Goal: Task Accomplishment & Management: Use online tool/utility

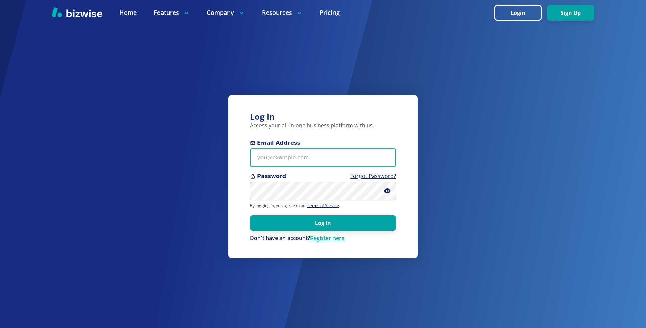
click at [273, 158] on input "Email Address" at bounding box center [323, 157] width 146 height 19
click at [378, 158] on input "kieran" at bounding box center [323, 157] width 146 height 19
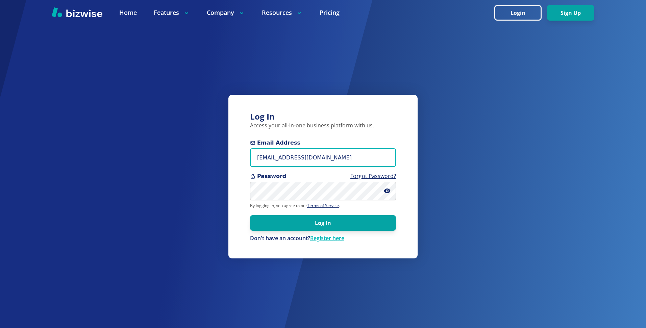
type input "kieran@bizwise.com"
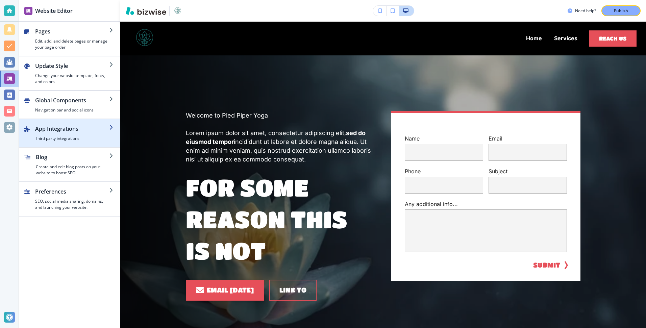
click at [63, 137] on h4 "Third party integrations" at bounding box center [72, 139] width 74 height 6
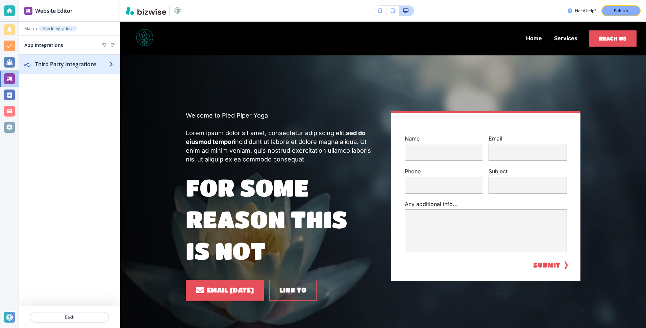
click at [74, 65] on h2 "Third Party Integrations" at bounding box center [72, 64] width 74 height 8
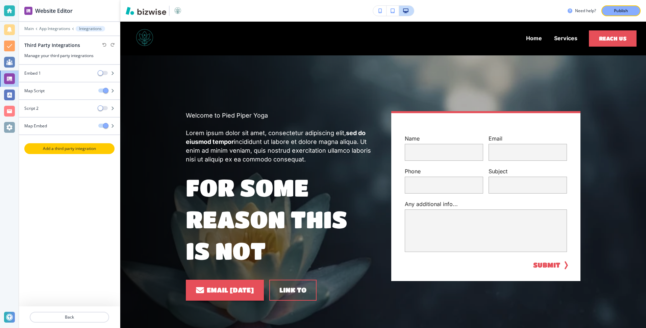
click at [66, 149] on p "Add a third party integration" at bounding box center [69, 149] width 89 height 6
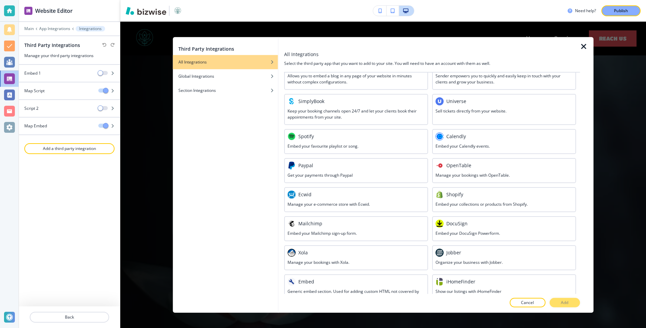
scroll to position [248, 0]
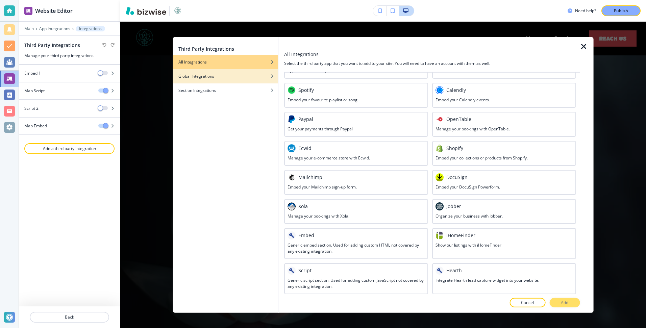
click at [254, 77] on div "Global Integrations" at bounding box center [225, 76] width 105 height 6
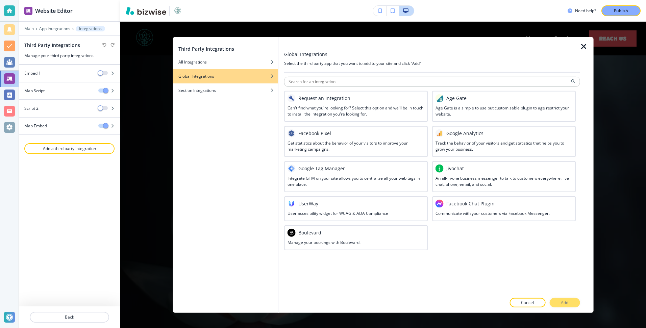
scroll to position [0, 0]
click at [198, 87] on div "button" at bounding box center [225, 85] width 105 height 4
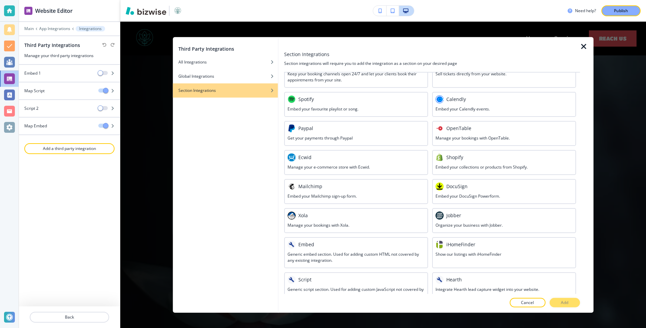
scroll to position [114, 0]
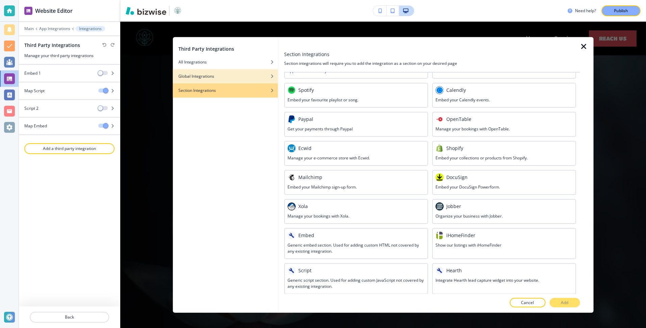
click at [225, 74] on div "Global Integrations" at bounding box center [225, 76] width 105 height 6
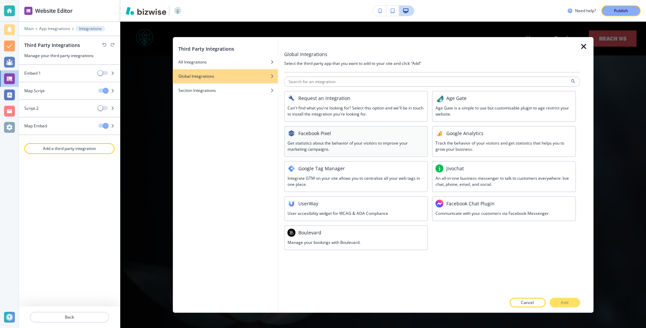
click at [347, 149] on h3 "Get statistics about the behavior of your visitors to improve your marketing ca…" at bounding box center [356, 146] width 137 height 12
click at [563, 302] on p "Add" at bounding box center [564, 303] width 7 height 6
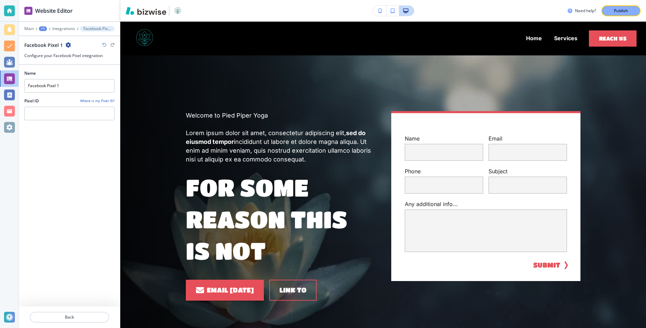
click at [67, 45] on icon "button" at bounding box center [68, 44] width 5 height 5
click at [82, 69] on p "Delete Facebook Pixel 1" at bounding box center [86, 69] width 34 height 6
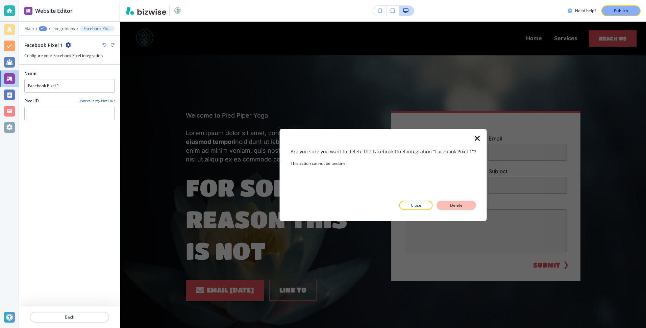
click at [458, 203] on p "Delete" at bounding box center [457, 205] width 16 height 6
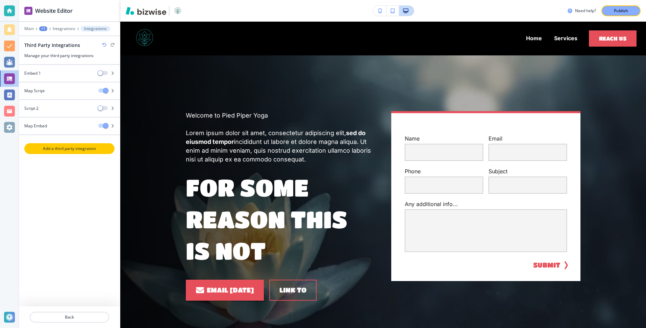
click at [79, 148] on p "Add a third party integration" at bounding box center [69, 149] width 89 height 6
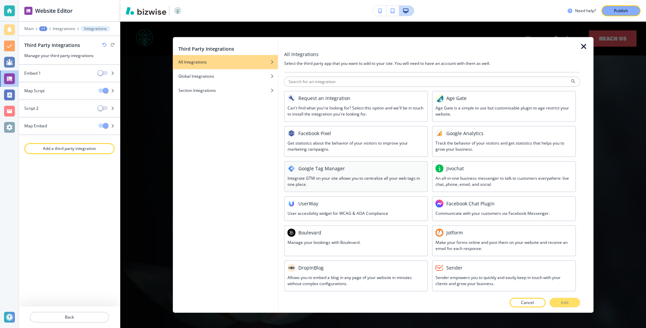
click at [346, 167] on div "Google Tag Manager" at bounding box center [356, 168] width 137 height 8
click at [562, 303] on p "Add" at bounding box center [564, 303] width 7 height 6
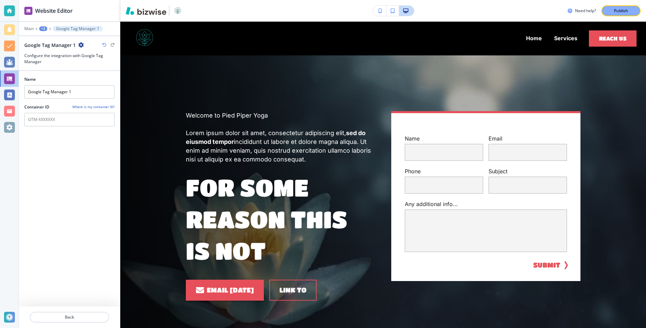
click at [44, 28] on div "+3" at bounding box center [43, 28] width 8 height 5
click at [45, 23] on div at bounding box center [69, 24] width 101 height 4
click at [29, 28] on p "Main" at bounding box center [28, 28] width 9 height 5
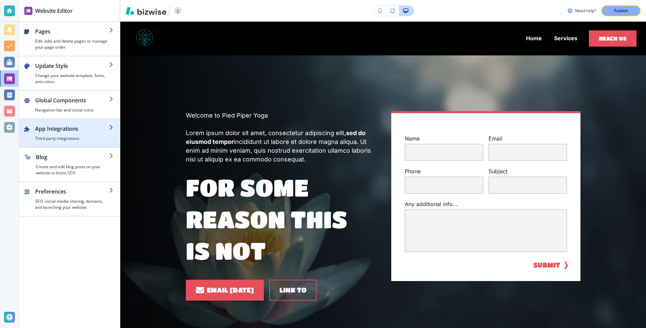
click at [58, 129] on h2 "App Integrations" at bounding box center [72, 129] width 74 height 8
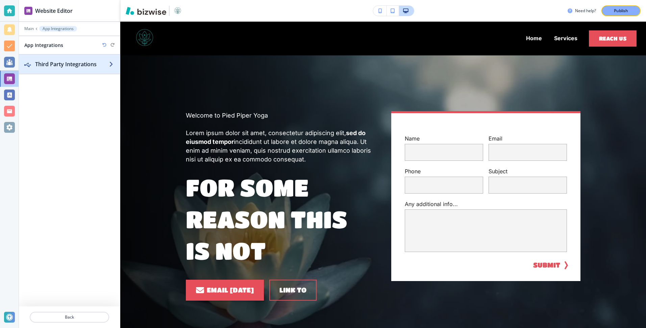
click at [64, 65] on h2 "Third Party Integrations" at bounding box center [72, 64] width 74 height 8
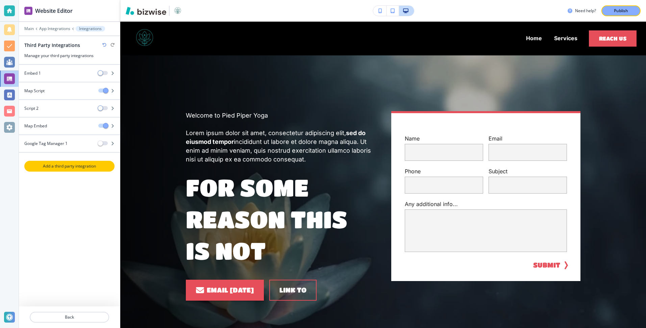
click at [60, 161] on button "Add a third party integration" at bounding box center [69, 166] width 90 height 11
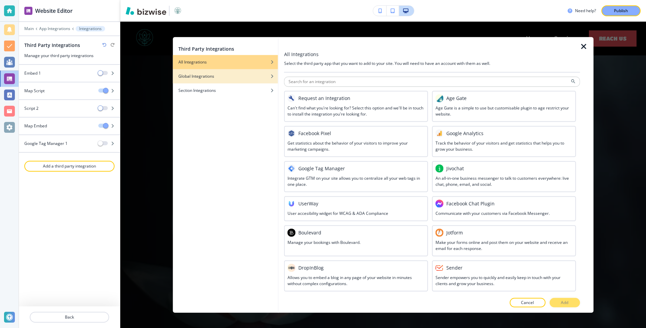
click at [224, 71] on div "button" at bounding box center [225, 71] width 105 height 4
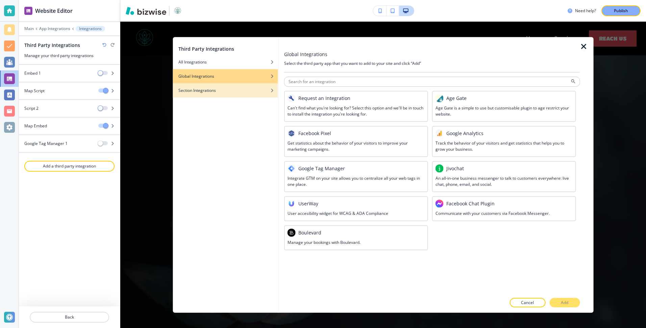
click at [209, 88] on h4 "Section Integrations" at bounding box center [197, 90] width 38 height 6
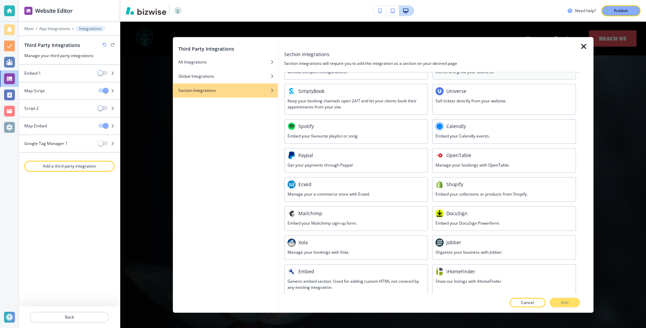
scroll to position [114, 0]
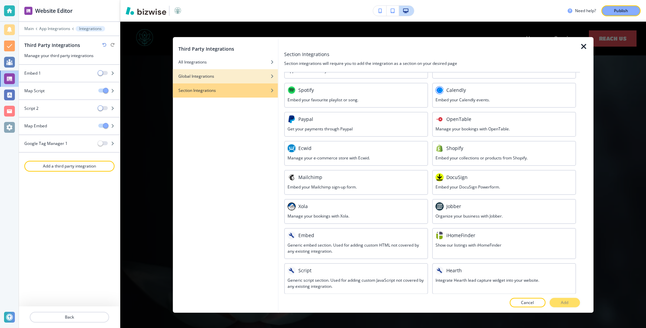
click at [238, 81] on div "button" at bounding box center [225, 81] width 105 height 4
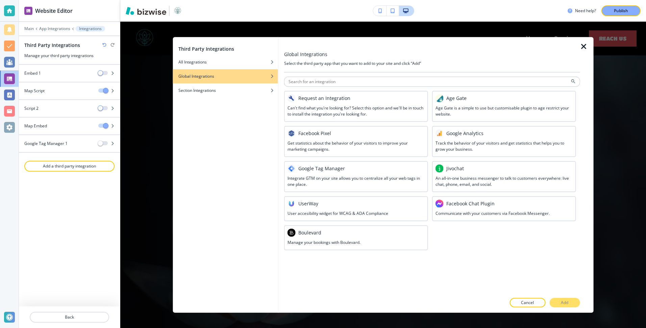
scroll to position [0, 0]
click at [222, 89] on div "Section Integrations" at bounding box center [225, 90] width 105 height 6
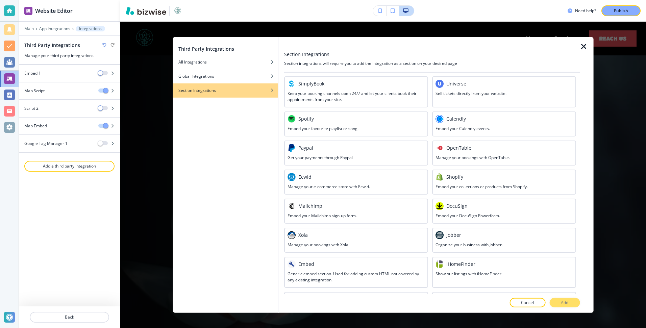
scroll to position [114, 0]
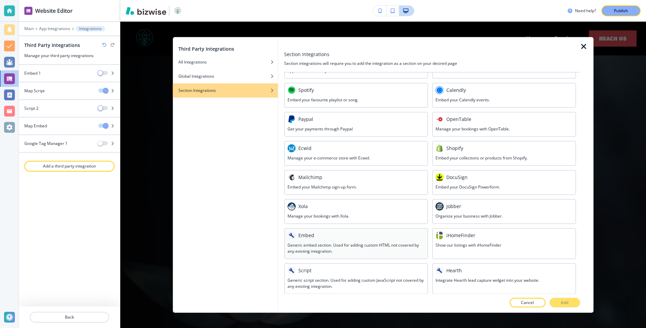
click at [354, 252] on h3 "Generic embed section. Used for adding custom HTML not covered by any existing …" at bounding box center [356, 248] width 137 height 12
click at [568, 301] on p "Add" at bounding box center [564, 303] width 7 height 6
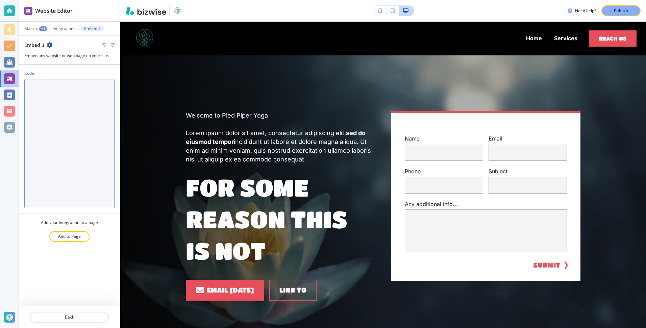
click at [68, 97] on textarea "Code" at bounding box center [69, 143] width 90 height 129
paste textarea "<!DOCTYPE html> <html lang="en"> <head> <meta charset="utf-8"> <meta name="view…"
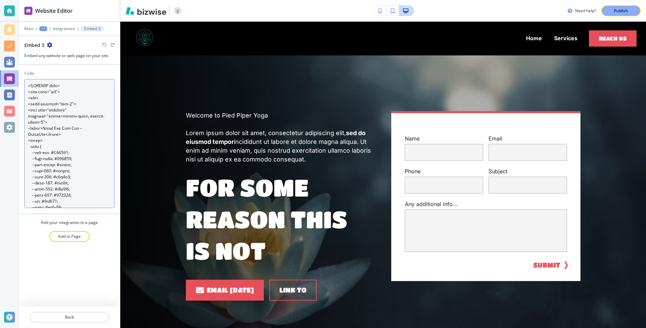
scroll to position [26950, 0]
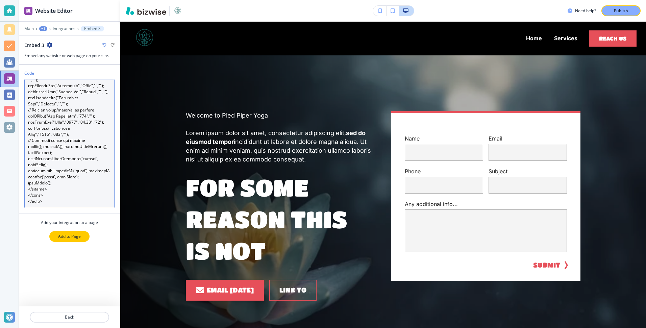
type textarea "<!DOCTYPE html> <html lang="en"> <head> <meta charset="utf-8"> <meta name="view…"
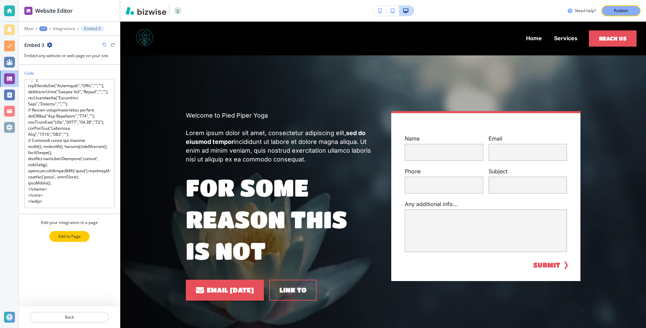
click at [70, 234] on p "Add to Page" at bounding box center [69, 237] width 23 height 6
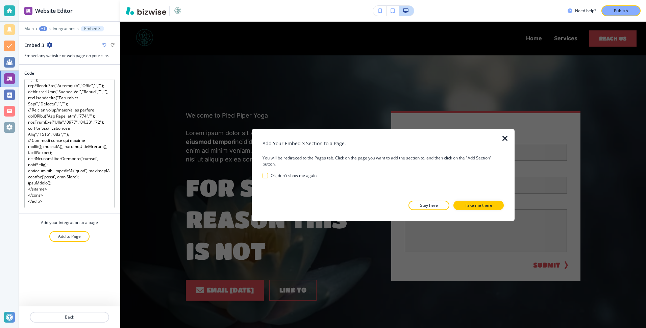
click at [288, 173] on h3 "Ok, don't show me again" at bounding box center [294, 175] width 46 height 6
click at [285, 177] on h3 "Ok, don't show me again" at bounding box center [294, 175] width 46 height 6
checkbox again "false"
click at [495, 207] on button "Take me there" at bounding box center [479, 205] width 50 height 9
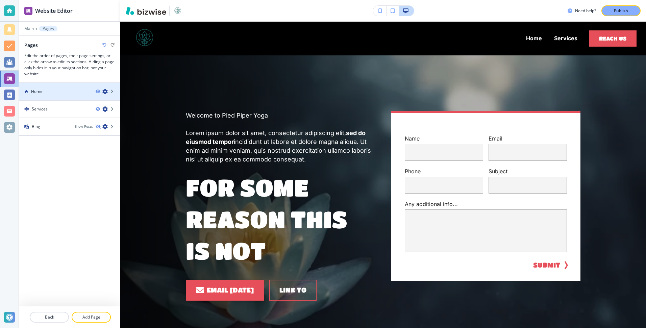
click at [81, 89] on div "Home" at bounding box center [54, 92] width 71 height 6
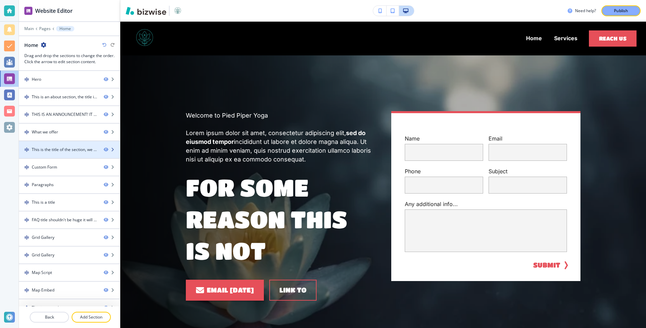
scroll to position [10, 0]
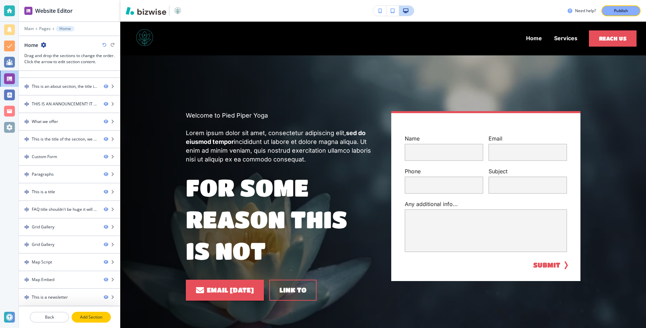
click at [99, 318] on p "Add Section" at bounding box center [91, 317] width 38 height 6
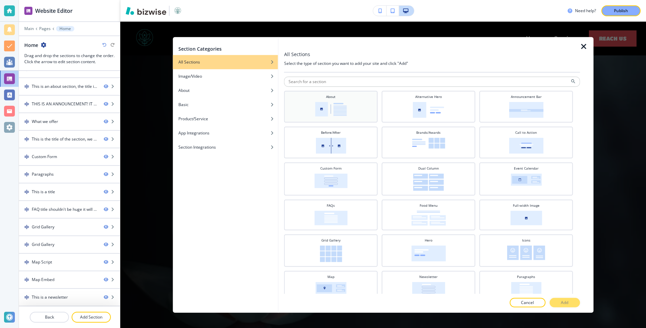
scroll to position [155, 0]
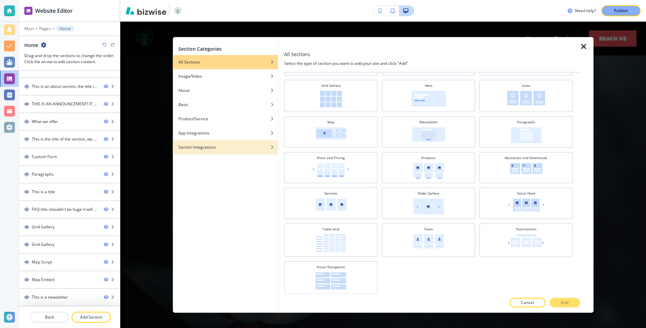
click at [210, 148] on h4 "Section Integrations" at bounding box center [197, 147] width 38 height 6
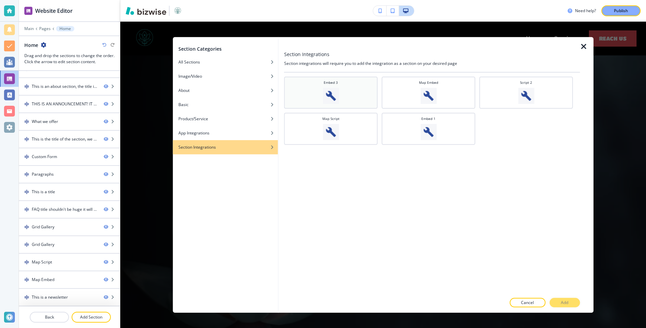
click at [335, 94] on img at bounding box center [331, 96] width 16 height 16
click at [563, 303] on p "Add" at bounding box center [564, 303] width 7 height 6
select select "8"
select select "Groceries"
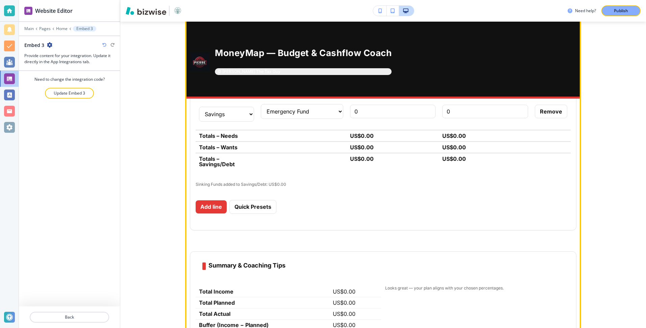
scroll to position [4652, 0]
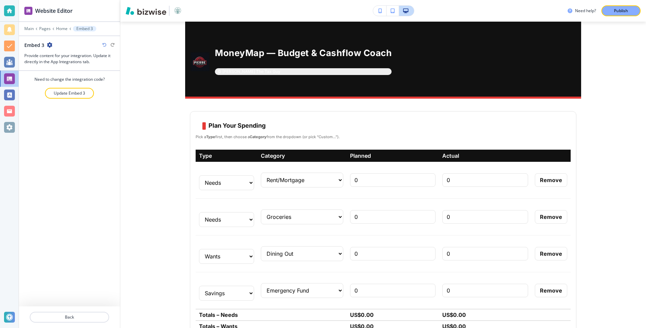
click at [50, 44] on icon "button" at bounding box center [49, 44] width 5 height 5
click at [70, 55] on p "Rename Section" at bounding box center [68, 57] width 34 height 6
click at [53, 45] on input "Embed 3" at bounding box center [59, 45] width 70 height 14
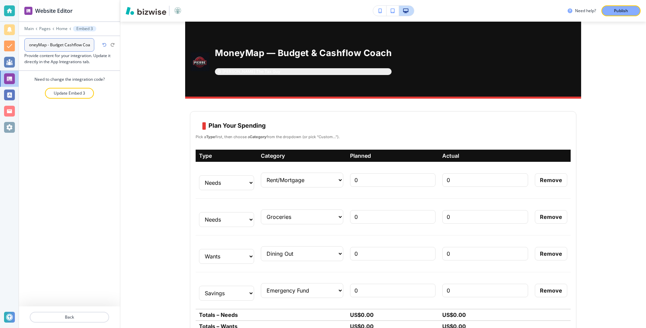
type input "MoneyMap - Budget Cashflow Coach"
click at [28, 25] on div at bounding box center [69, 24] width 101 height 4
click at [28, 29] on p "Main" at bounding box center [28, 28] width 9 height 5
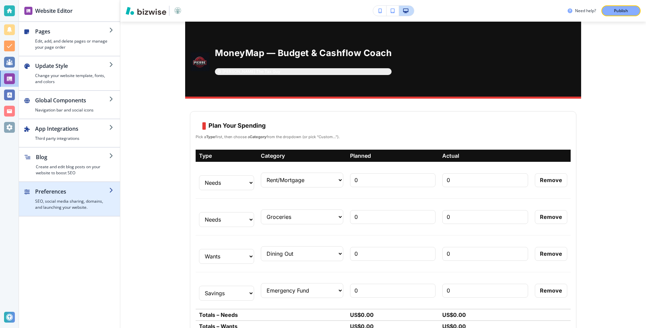
click at [67, 189] on h2 "Preferences" at bounding box center [72, 192] width 74 height 8
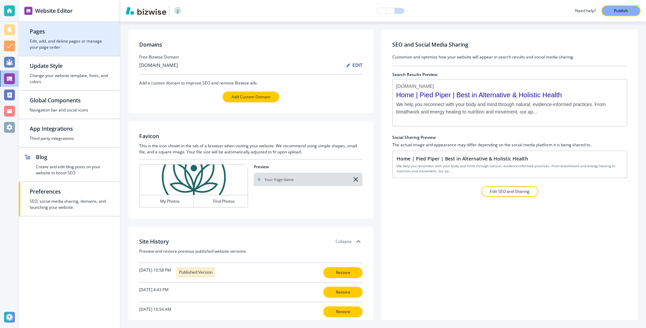
click at [69, 44] on h4 "Edit, add, and delete pages or manage your page order" at bounding box center [69, 44] width 79 height 12
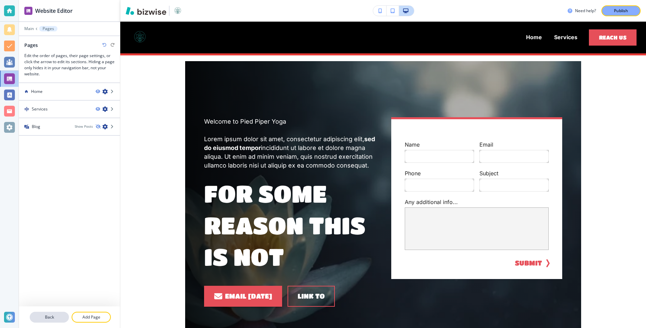
click at [54, 318] on p "Back" at bounding box center [49, 317] width 38 height 6
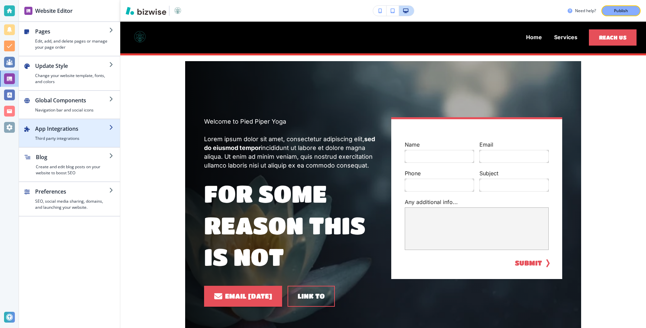
click at [73, 133] on h2 "App Integrations" at bounding box center [72, 129] width 74 height 8
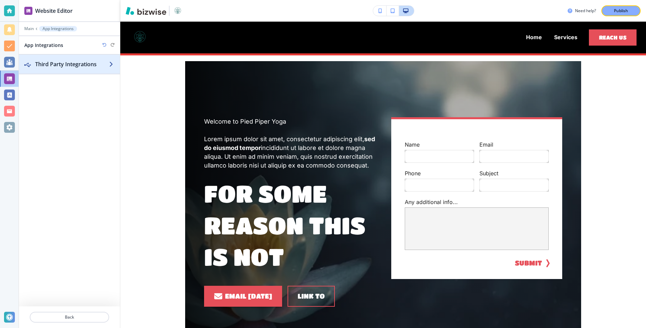
click at [70, 69] on div "button" at bounding box center [69, 70] width 101 height 5
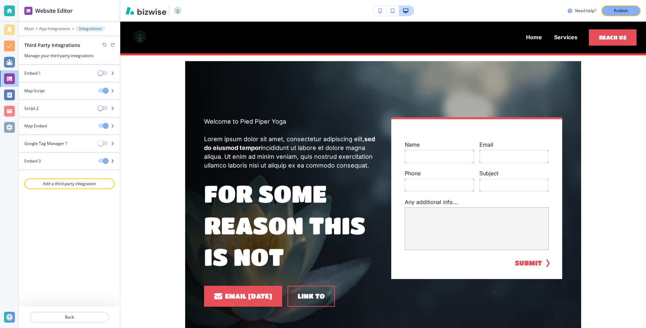
click at [82, 165] on div at bounding box center [69, 166] width 101 height 5
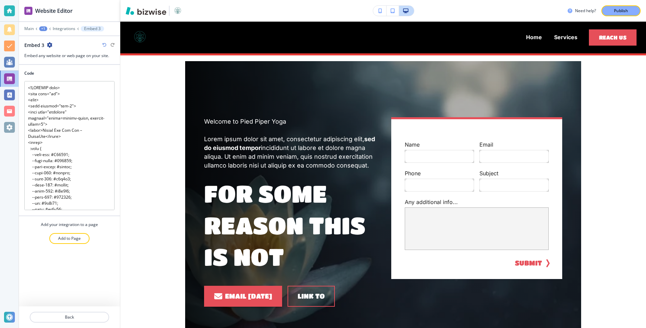
click at [47, 41] on div at bounding box center [69, 38] width 101 height 5
click at [50, 45] on icon "button" at bounding box center [49, 44] width 5 height 5
click at [62, 56] on p "Rename Embed 3" at bounding box center [68, 57] width 34 height 6
click at [51, 46] on input "Embed 3" at bounding box center [59, 45] width 70 height 14
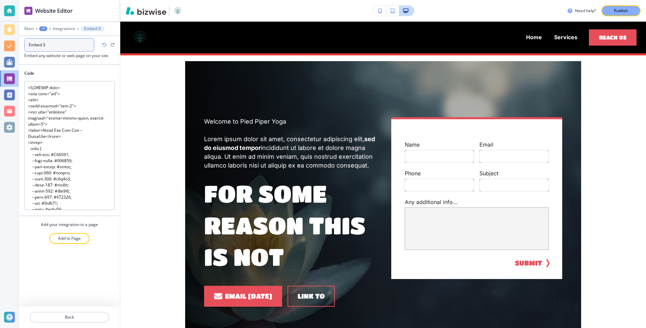
click at [51, 46] on input "Embed 3" at bounding box center [59, 45] width 70 height 14
type input "Cash Flow Coach"
click at [61, 323] on div at bounding box center [69, 325] width 101 height 5
click at [63, 316] on p "Back" at bounding box center [69, 317] width 78 height 6
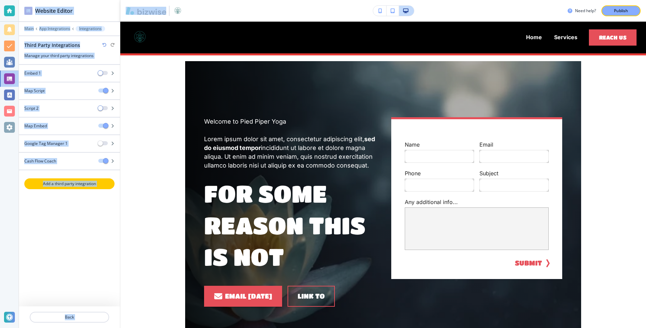
click at [73, 183] on p "Add a third party integration" at bounding box center [69, 184] width 89 height 6
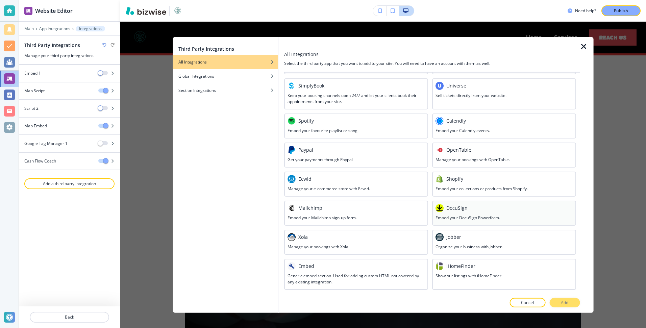
scroll to position [251, 0]
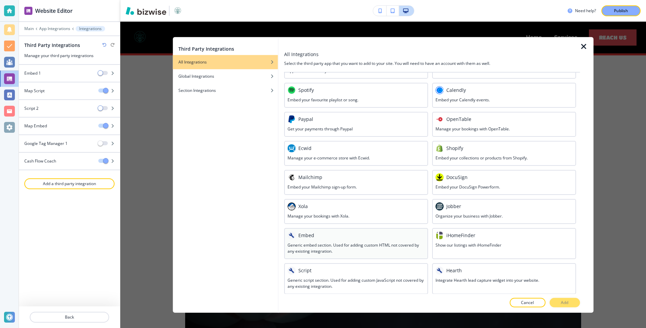
click at [388, 245] on h3 "Generic embed section. Used for adding custom HTML not covered by any existing …" at bounding box center [356, 248] width 137 height 12
click at [567, 302] on p "Add" at bounding box center [564, 303] width 7 height 6
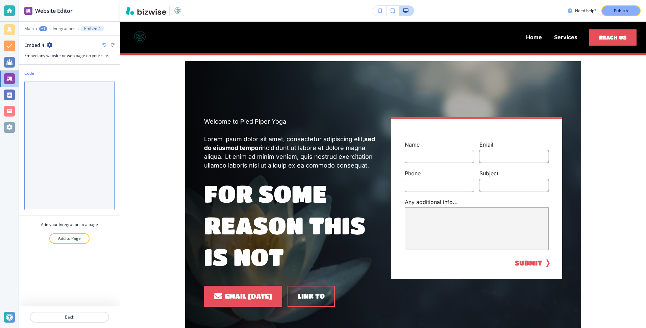
click at [43, 120] on textarea "Code" at bounding box center [69, 145] width 90 height 129
paste textarea "<!DOCTYPE html> <html lang="en"> <head> <meta charset="utf-8"> <meta name="view…"
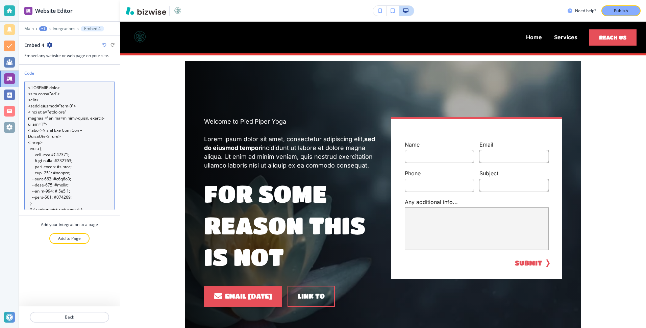
scroll to position [42105, 0]
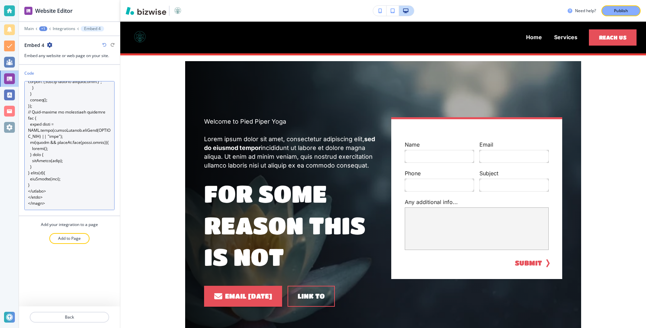
type textarea "<!DOCTYPE html> <html lang="en"> <head> <meta charset="utf-8"> <meta name="view…"
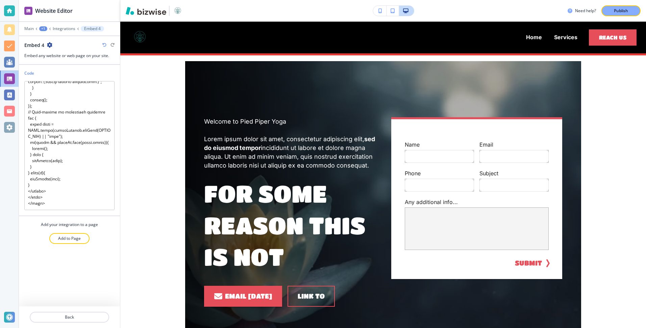
click at [49, 46] on icon "button" at bounding box center [49, 44] width 5 height 5
click at [59, 56] on p "Rename Embed 4" at bounding box center [68, 57] width 34 height 6
click at [55, 41] on input "Embed 4" at bounding box center [59, 45] width 70 height 14
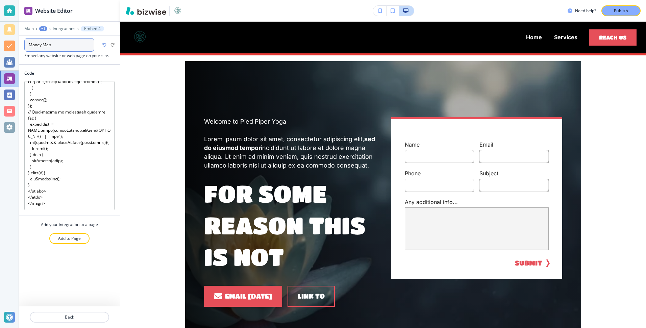
type input "Money Map 2"
click at [62, 239] on p "Add to Page" at bounding box center [69, 239] width 23 height 6
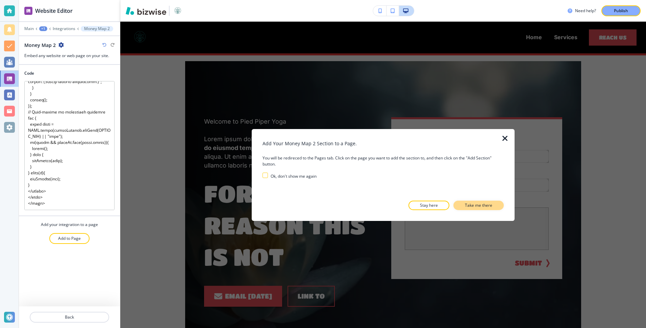
click at [477, 203] on p "Take me there" at bounding box center [478, 205] width 27 height 6
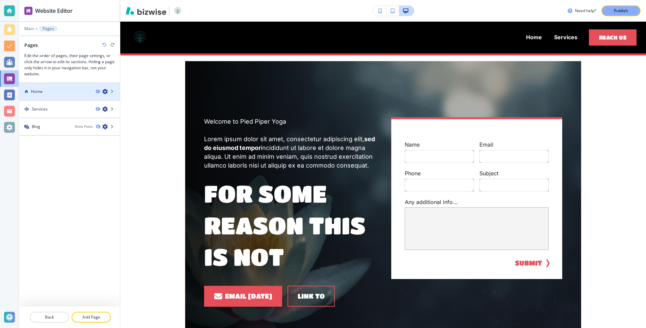
click at [58, 93] on div "Home" at bounding box center [54, 92] width 71 height 6
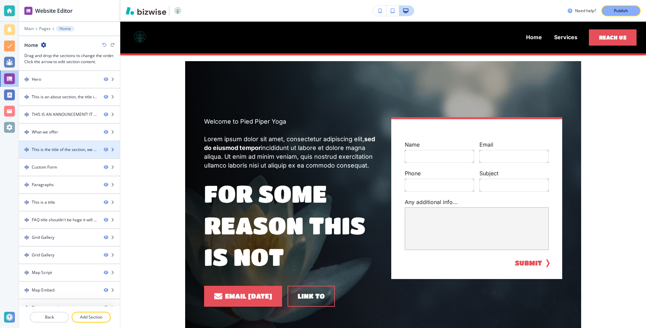
scroll to position [28, 0]
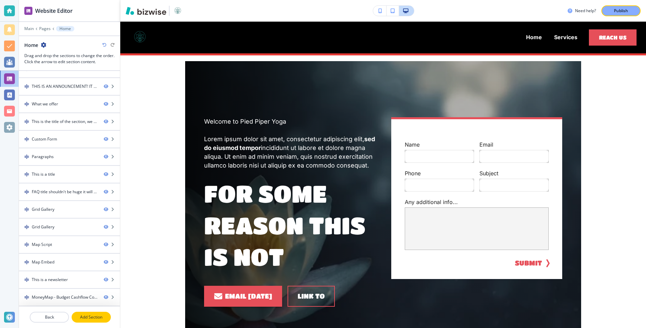
click at [90, 316] on p "Add Section" at bounding box center [91, 317] width 38 height 6
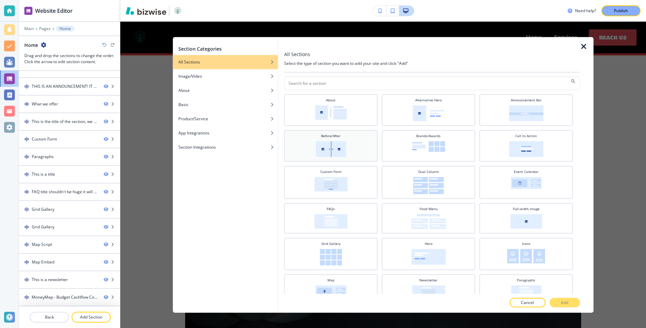
click at [328, 136] on h4 "Before/After" at bounding box center [331, 135] width 20 height 5
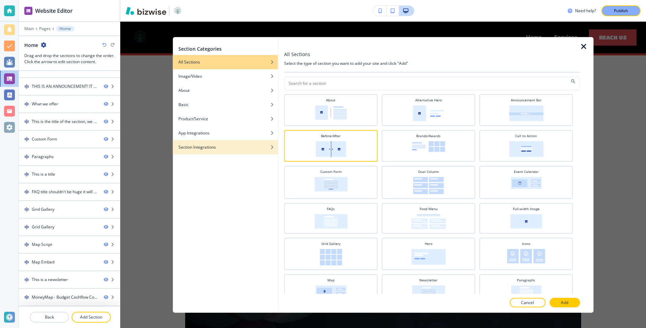
click at [208, 150] on h4 "Section Integrations" at bounding box center [197, 147] width 38 height 6
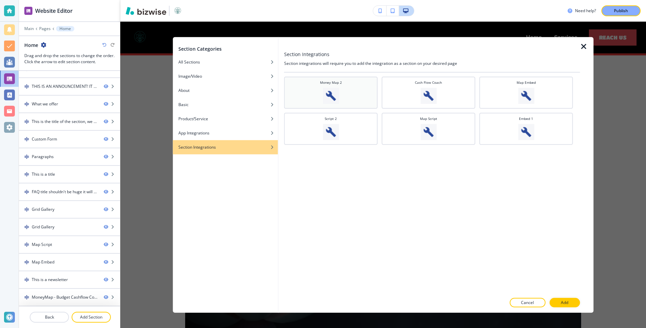
click at [356, 86] on div "Money Map 2" at bounding box center [331, 92] width 87 height 24
click at [570, 302] on button "Add" at bounding box center [565, 302] width 30 height 9
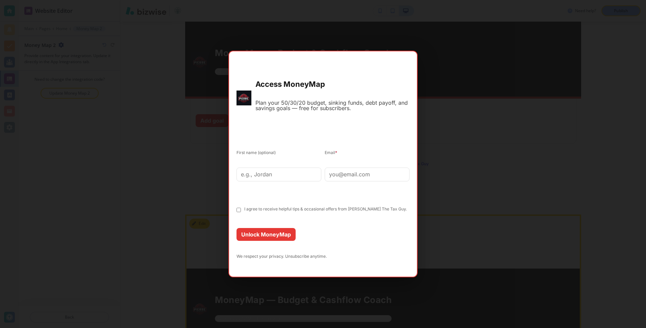
scroll to position [5726, 0]
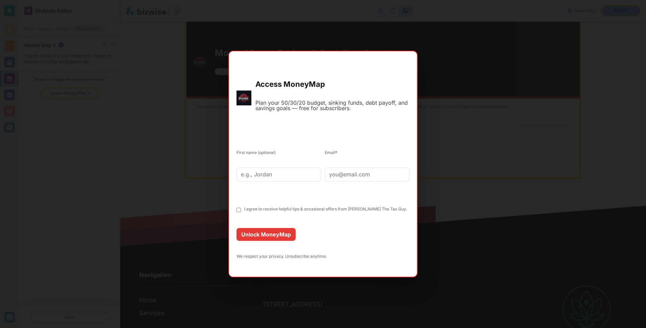
click at [444, 164] on div "Access MoneyMap Plan your 50/30/20 budget, sinking funds, debt payoff, and savi…" at bounding box center [323, 164] width 646 height 328
click at [438, 165] on div "Access MoneyMap Plan your 50/30/20 budget, sinking funds, debt payoff, and savi…" at bounding box center [323, 164] width 646 height 328
click at [198, 211] on div "Access MoneyMap Plan your 50/30/20 budget, sinking funds, debt payoff, and savi…" at bounding box center [323, 164] width 646 height 328
click at [216, 210] on div "Access MoneyMap Plan your 50/30/20 budget, sinking funds, debt payoff, and savi…" at bounding box center [323, 164] width 646 height 328
click at [447, 152] on div "Access MoneyMap Plan your 50/30/20 budget, sinking funds, debt payoff, and savi…" at bounding box center [323, 164] width 646 height 328
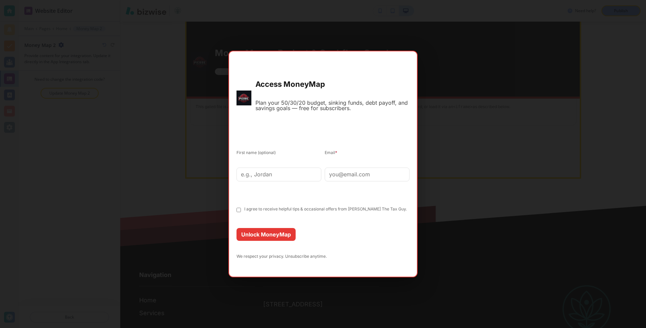
click at [287, 176] on input "text" at bounding box center [279, 175] width 85 height 14
type input "w"
type input "This"
type input "test@test.com"
click at [248, 212] on div "I agree to receive helpful tips & occasional offers from Pierre The Tax Guy." at bounding box center [323, 210] width 173 height 6
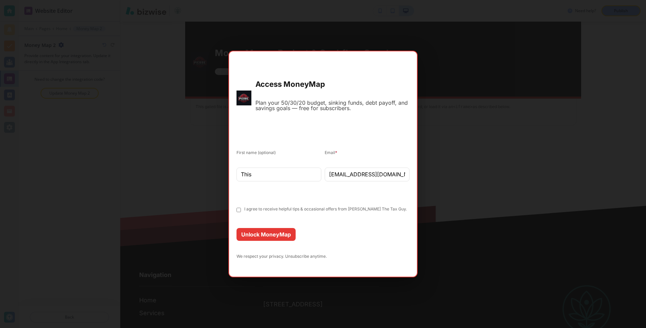
click at [239, 210] on input "I agree to receive helpful tips & occasional offers from Pierre The Tax Guy." at bounding box center [239, 210] width 4 height 4
checkbox input "true"
click at [468, 200] on div "Access MoneyMap Plan your 50/30/20 budget, sinking funds, debt payoff, and savi…" at bounding box center [323, 164] width 646 height 328
click at [438, 162] on div "Access MoneyMap Plan your 50/30/20 budget, sinking funds, debt payoff, and savi…" at bounding box center [323, 164] width 646 height 328
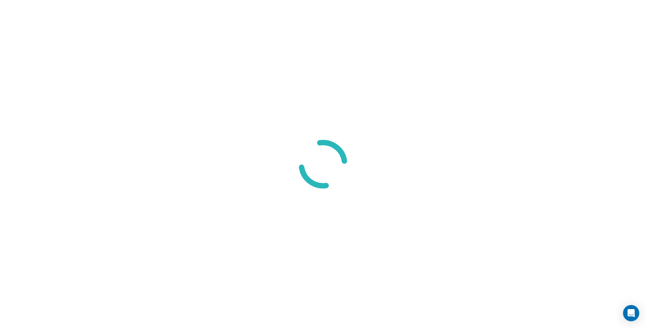
select select "8"
select select "Groceries"
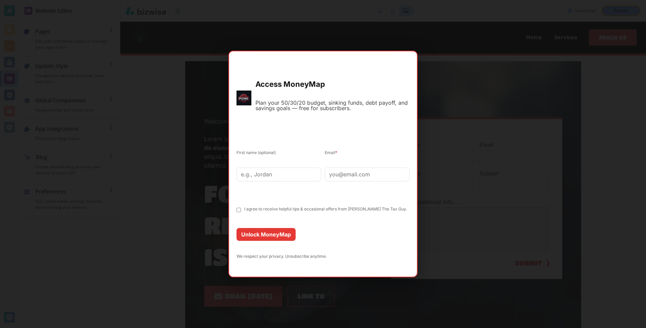
click at [472, 73] on div "Access MoneyMap Plan your 50/30/20 budget, sinking funds, debt payoff, and savi…" at bounding box center [323, 164] width 646 height 328
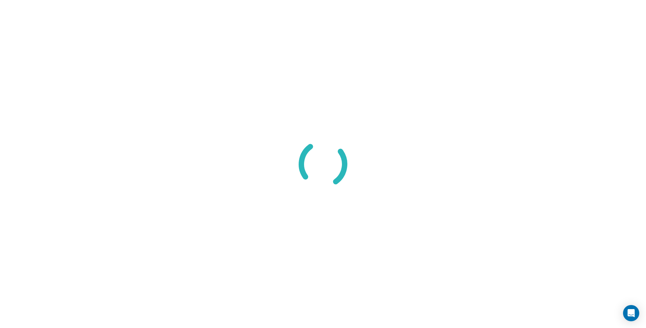
select select "8"
select select "Groceries"
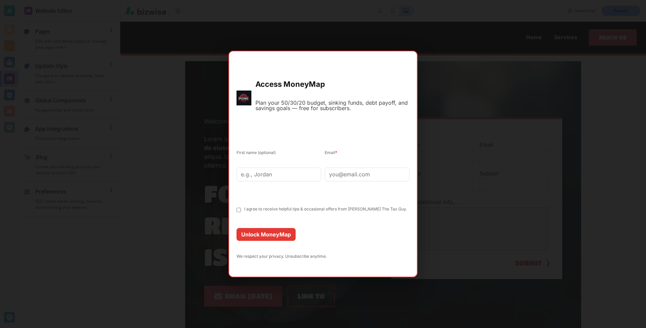
click at [177, 37] on div "Access MoneyMap Plan your 50/30/20 budget, sinking funds, debt payoff, and savi…" at bounding box center [323, 164] width 646 height 328
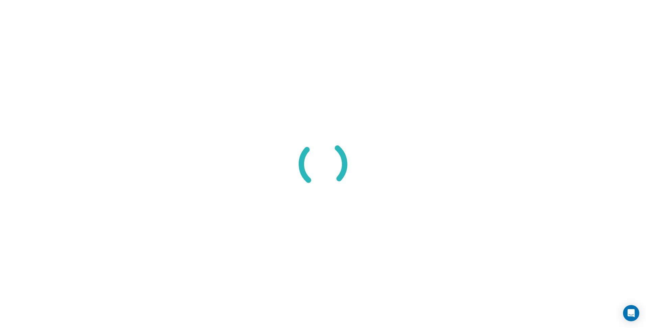
select select "8"
select select "Groceries"
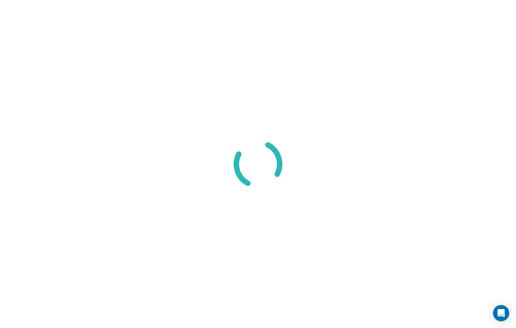
select select "8"
select select "Groceries"
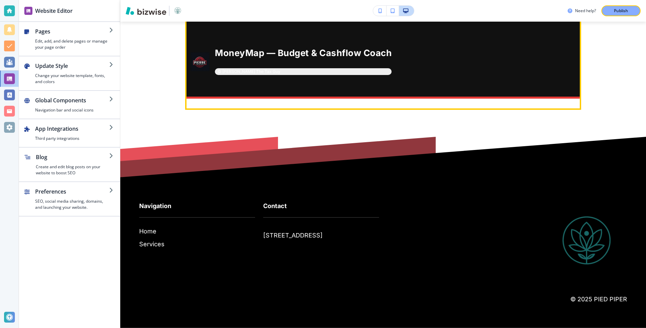
scroll to position [5637, 0]
click at [223, 22] on button "Add goal" at bounding box center [212, 15] width 33 height 13
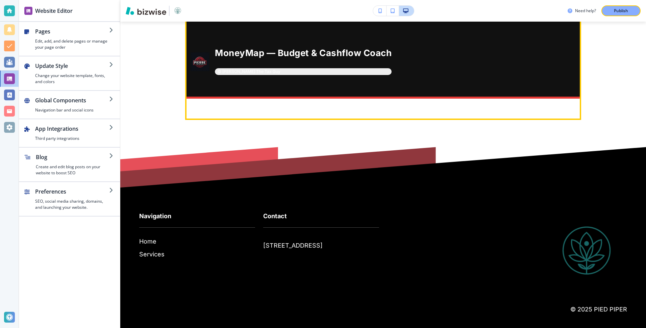
type input "New"
type input "1"
type input "200"
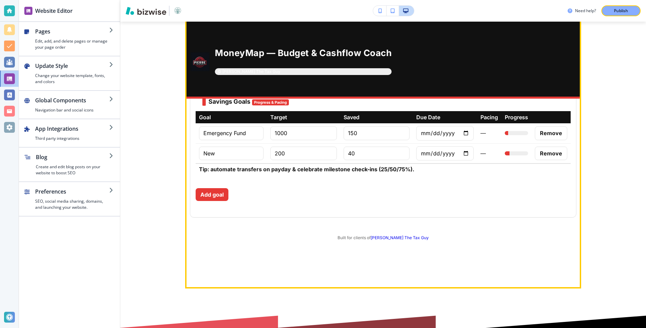
type input "40"
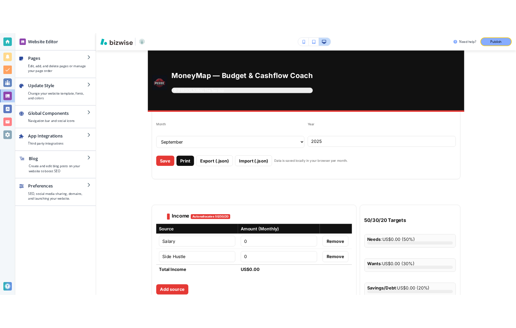
scroll to position [4445, 0]
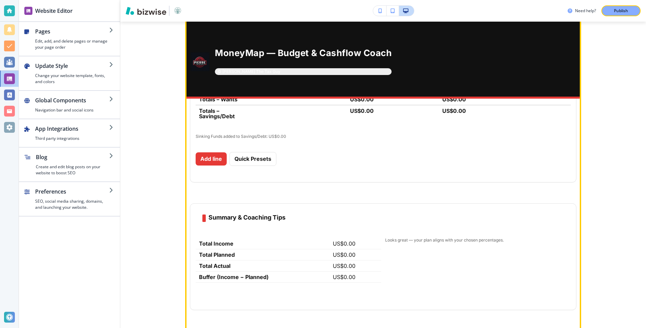
scroll to position [4811, 0]
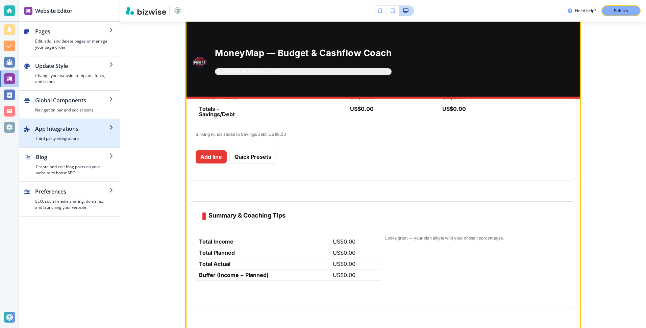
click at [83, 124] on div "button" at bounding box center [69, 121] width 101 height 5
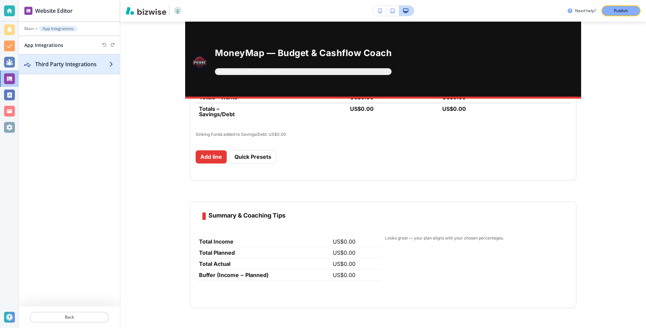
click at [68, 57] on div "button" at bounding box center [69, 57] width 101 height 5
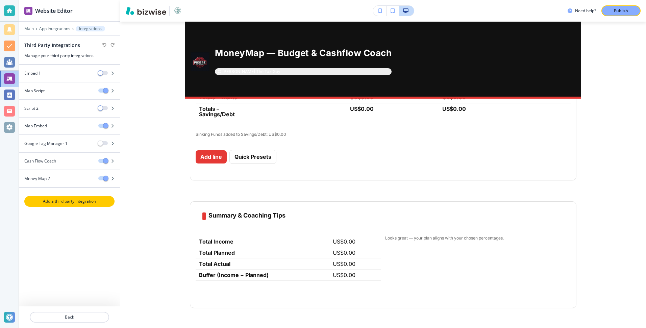
click at [72, 199] on p "Add a third party integration" at bounding box center [69, 201] width 89 height 6
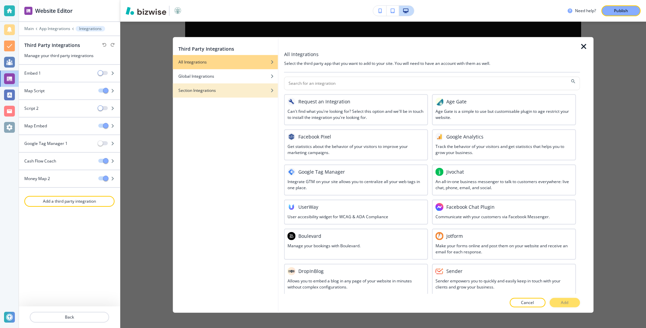
click at [216, 93] on h4 "Section Integrations" at bounding box center [197, 90] width 38 height 6
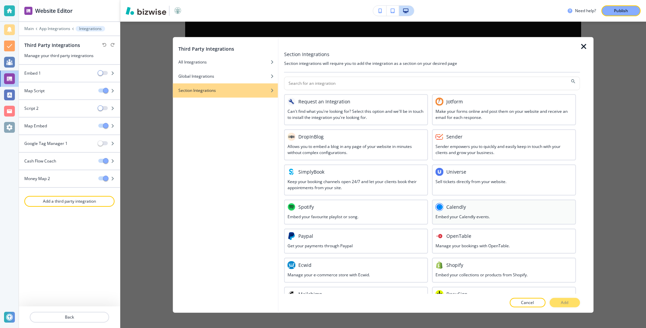
scroll to position [117, 0]
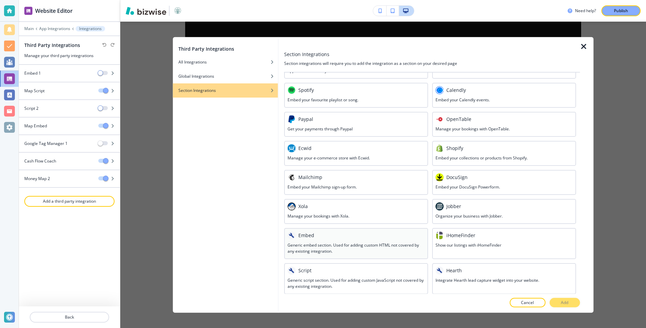
click at [382, 240] on div at bounding box center [356, 240] width 137 height 3
click at [515, 303] on p "Add" at bounding box center [564, 303] width 7 height 6
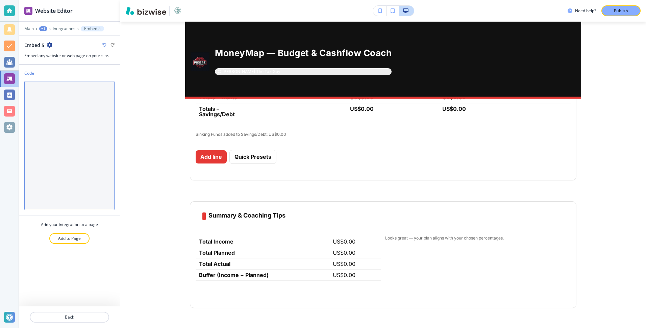
click at [67, 113] on textarea "Code" at bounding box center [69, 145] width 90 height 129
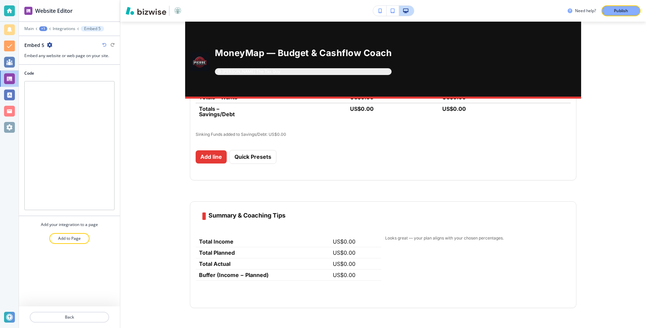
click at [68, 25] on div at bounding box center [69, 24] width 101 height 4
click at [67, 29] on p "Integrations" at bounding box center [64, 28] width 23 height 5
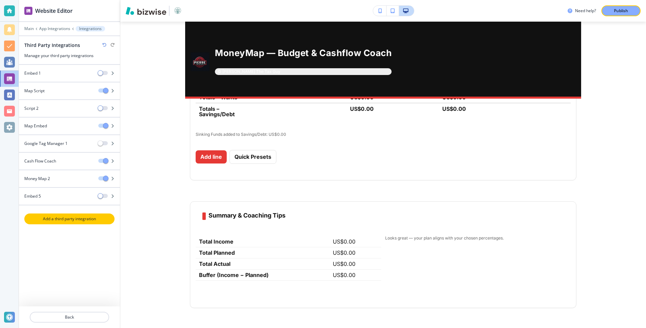
click at [56, 218] on p "Add a third party integration" at bounding box center [69, 219] width 89 height 6
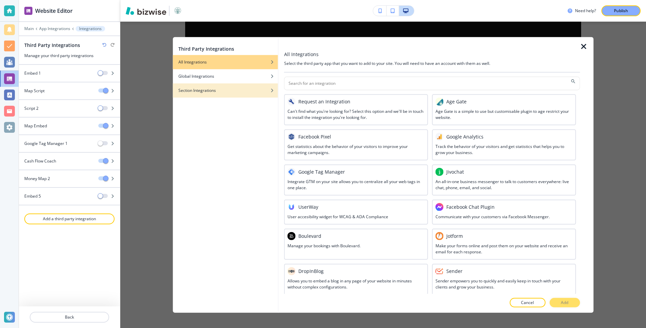
click at [219, 90] on div "Section Integrations" at bounding box center [225, 90] width 105 height 6
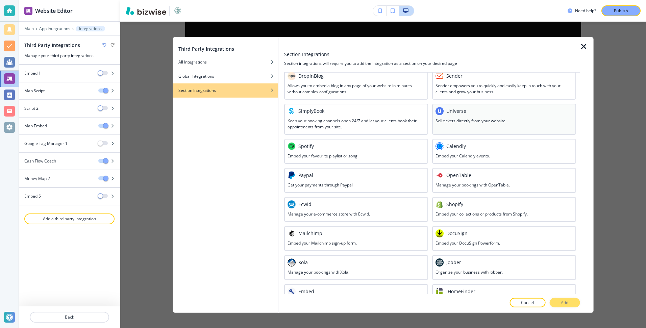
scroll to position [115, 0]
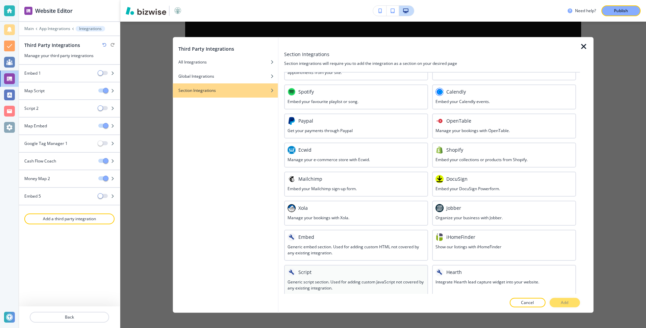
click at [362, 271] on div "Script" at bounding box center [356, 272] width 137 height 8
click at [515, 300] on button "Add" at bounding box center [565, 302] width 30 height 9
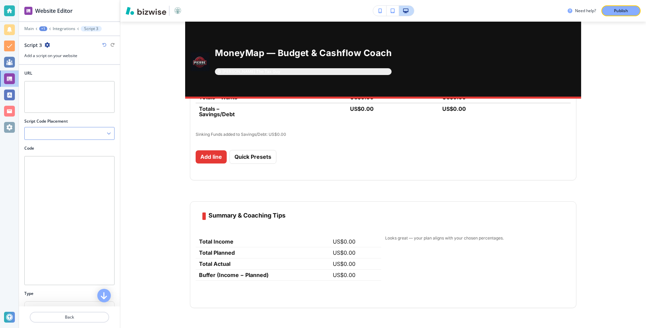
click at [91, 133] on div at bounding box center [70, 133] width 90 height 12
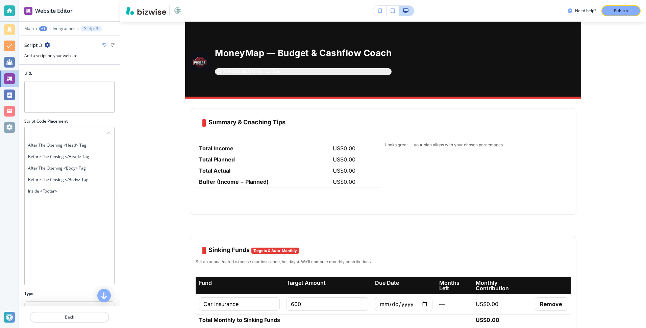
scroll to position [4910, 0]
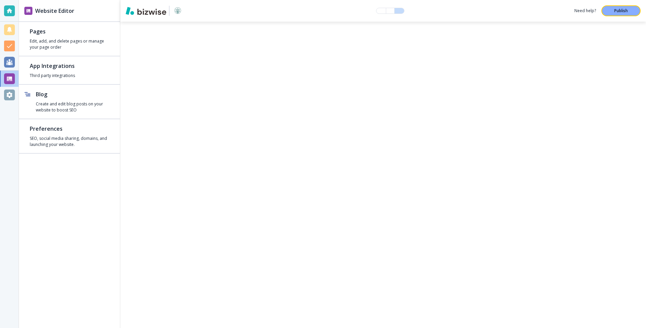
select select "8"
select select "Groceries"
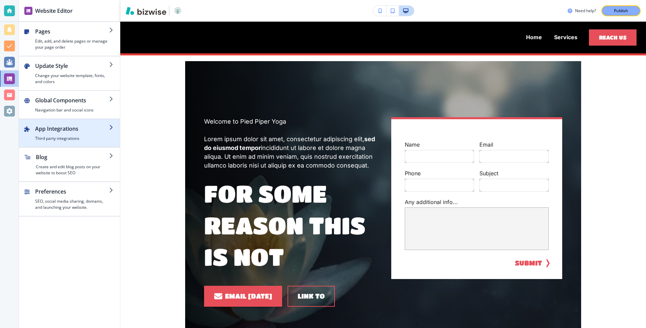
click at [83, 125] on button "App Integrations Third party integrations" at bounding box center [69, 133] width 101 height 28
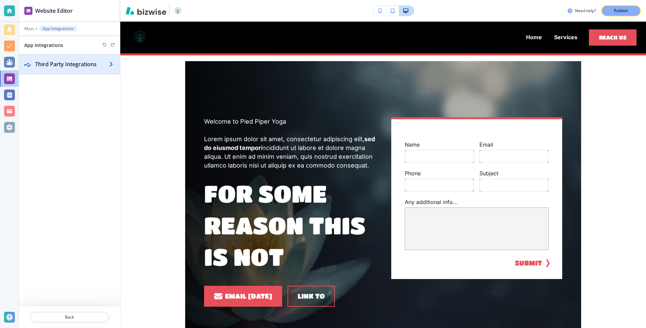
click at [65, 65] on h2 "Third Party Integrations" at bounding box center [72, 64] width 74 height 8
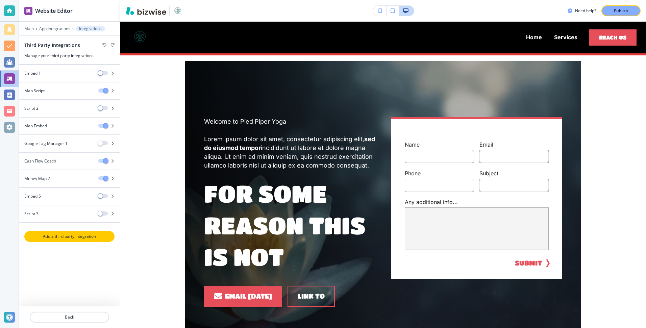
click at [58, 242] on button "Add a third party integration" at bounding box center [69, 236] width 90 height 11
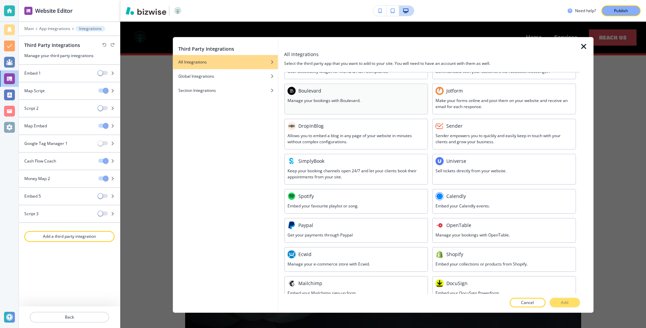
scroll to position [251, 0]
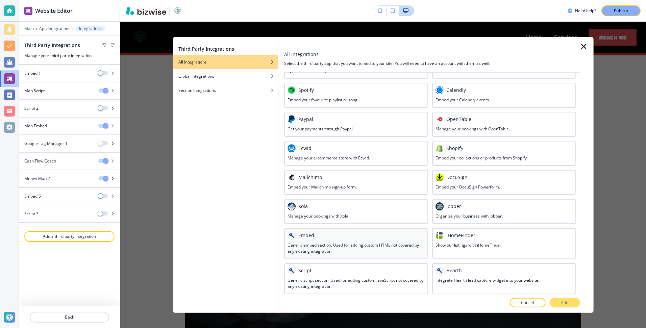
click at [324, 254] on h3 "Generic embed section. Used for adding custom HTML not covered by any existing …" at bounding box center [356, 248] width 137 height 12
click at [562, 304] on p "Add" at bounding box center [564, 303] width 7 height 6
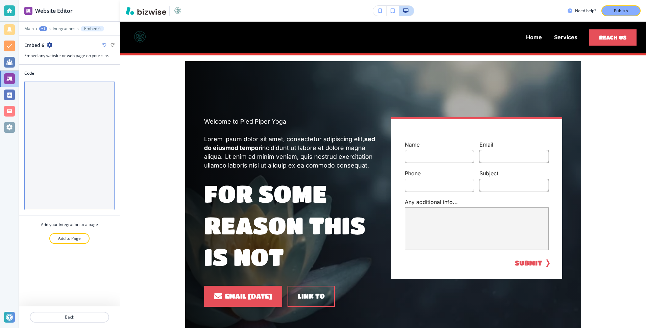
click at [66, 116] on textarea "Code" at bounding box center [69, 145] width 90 height 129
paste textarea "<!DOCTYPE html> <html lang="en"> <head> <meta charset="utf-8"> <meta name="view…"
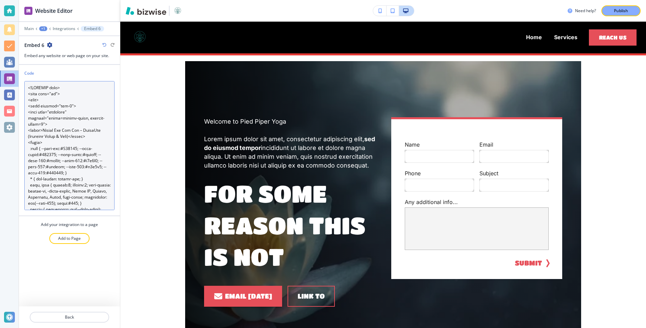
scroll to position [21474, 0]
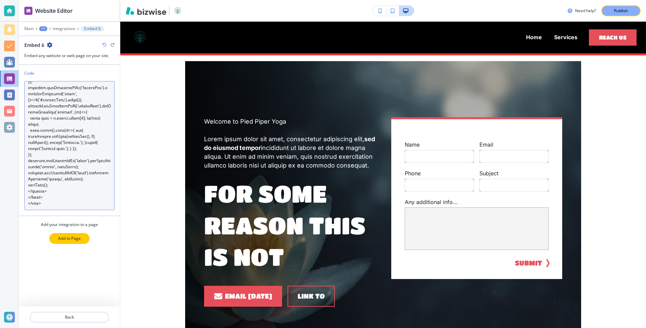
type textarea "<!DOCTYPE html> <html lang="en"> <head> <meta charset="utf-8"> <meta name="view…"
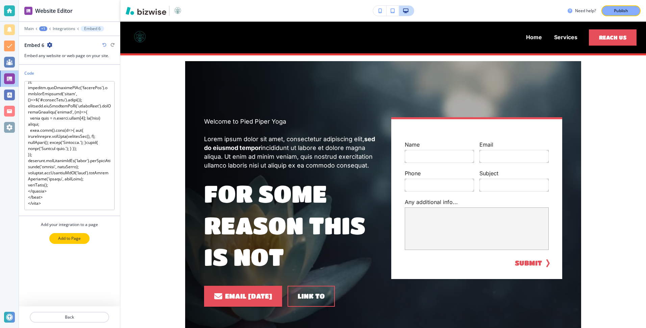
click at [71, 235] on button "Add to Page" at bounding box center [69, 238] width 40 height 11
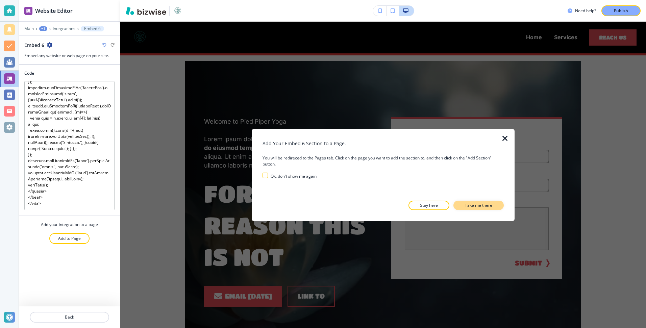
click at [478, 206] on p "Take me there" at bounding box center [478, 205] width 27 height 6
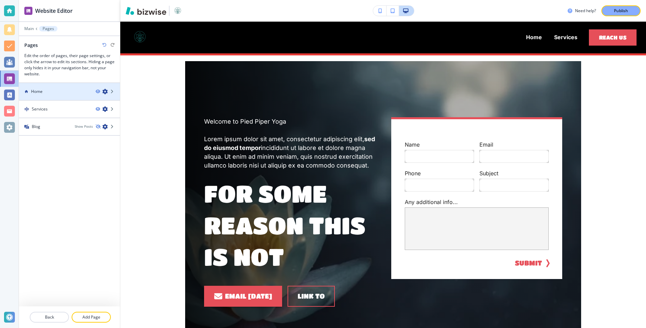
click at [59, 90] on div "Home" at bounding box center [54, 92] width 71 height 6
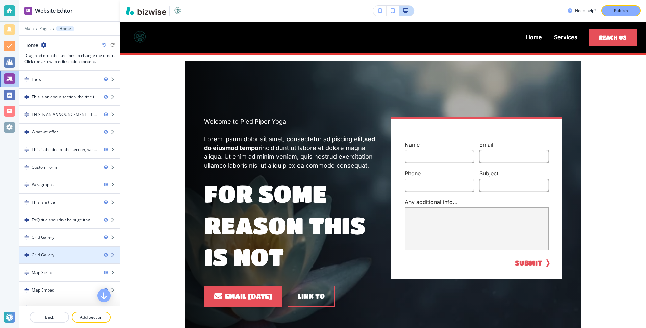
scroll to position [28, 0]
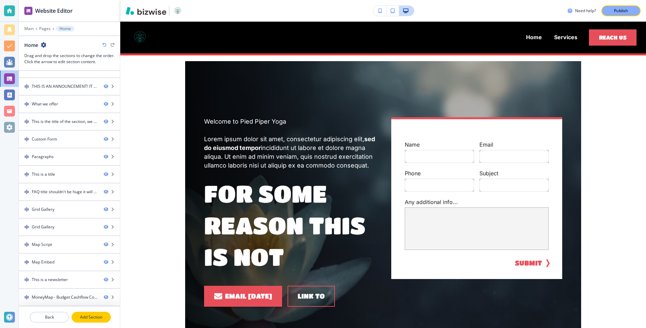
click at [85, 319] on p "Add Section" at bounding box center [91, 317] width 38 height 6
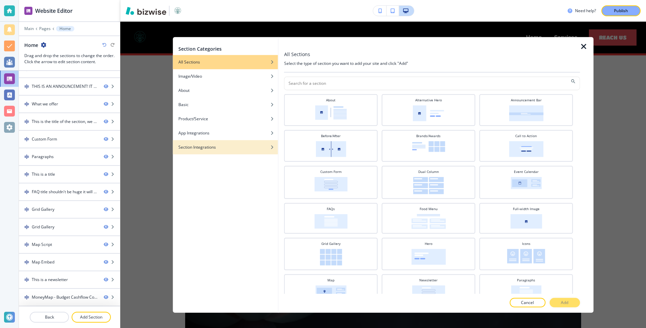
click at [199, 147] on h4 "Section Integrations" at bounding box center [197, 147] width 38 height 6
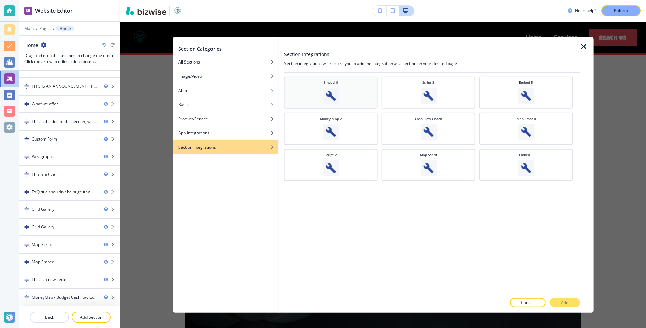
click at [345, 89] on div "Embed 6" at bounding box center [331, 92] width 87 height 24
click at [563, 299] on button "Add" at bounding box center [565, 302] width 30 height 9
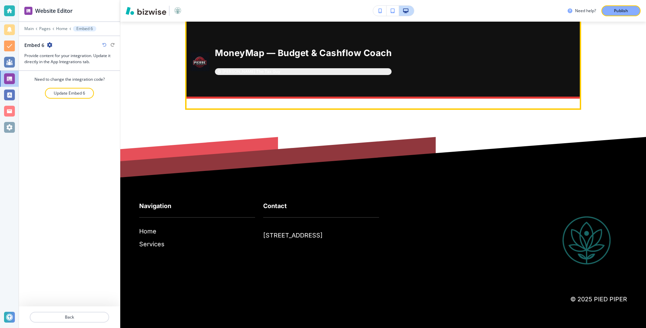
scroll to position [6014, 0]
click at [261, 56] on div "Demo — Your month & year selectors Changing either immediately switches the act…" at bounding box center [383, 34] width 387 height 45
click at [219, 56] on div "Demo — Your month & year selectors Changing either immediately switches the act…" at bounding box center [383, 34] width 387 height 45
click at [249, 56] on div "Demo — Your month & year selectors Changing either immediately switches the act…" at bounding box center [383, 34] width 387 height 45
click at [287, 30] on h2 "Demo — Your month & year selectors" at bounding box center [263, 26] width 109 height 7
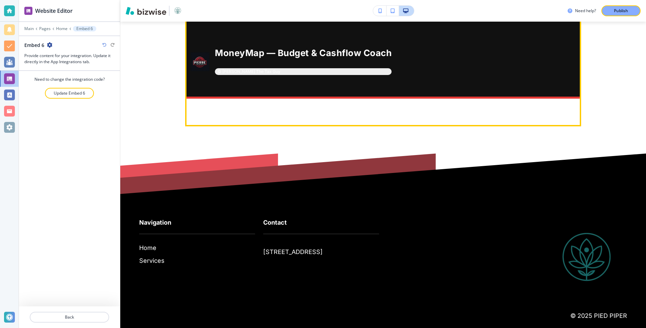
scroll to position [5984, 0]
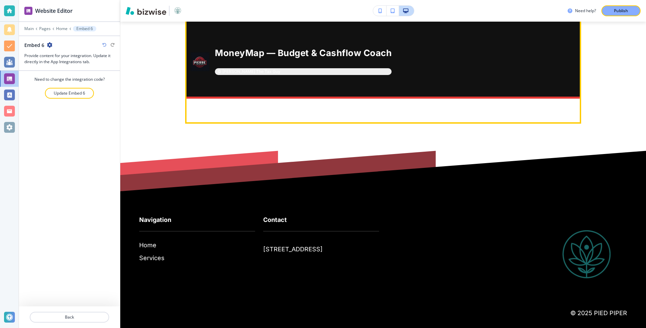
select select "2"
select select "2026"
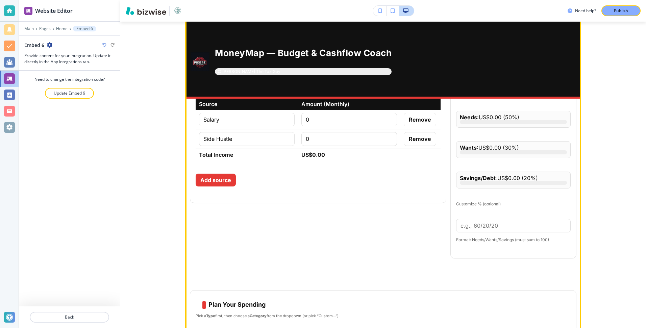
scroll to position [4401, 0]
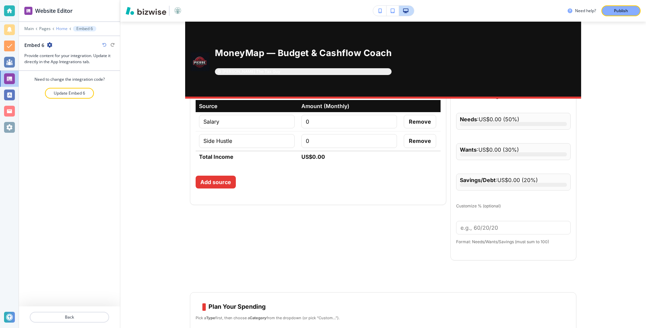
click at [63, 28] on p "Home" at bounding box center [61, 28] width 11 height 5
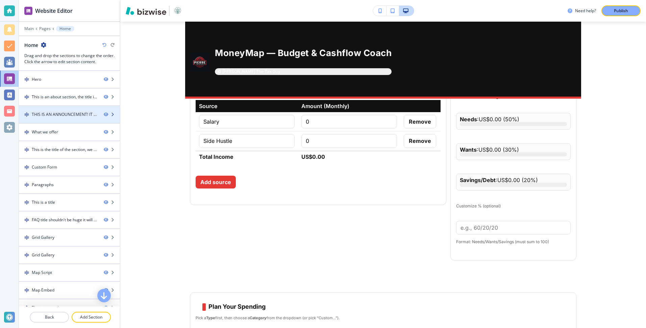
scroll to position [46, 0]
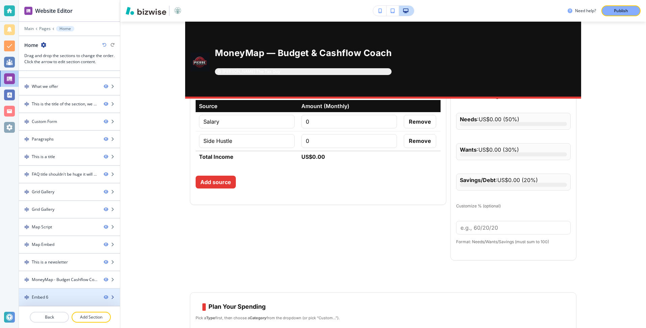
click at [59, 300] on div "Embed 6" at bounding box center [58, 297] width 79 height 6
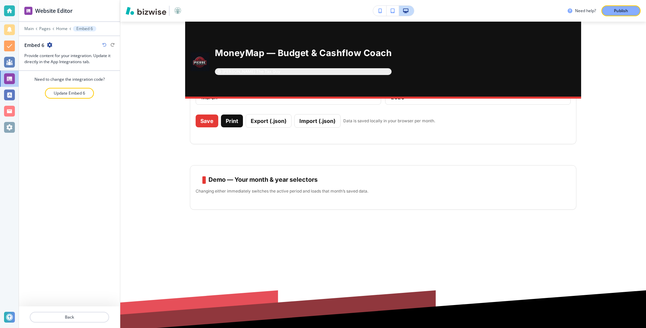
scroll to position [5930, 0]
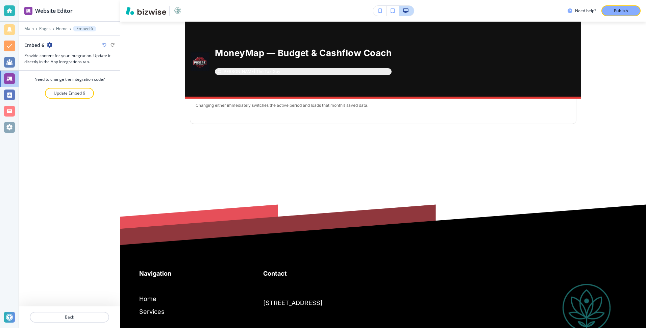
click at [46, 44] on div "Embed 6" at bounding box center [38, 45] width 28 height 7
click at [50, 49] on div at bounding box center [69, 51] width 90 height 4
click at [50, 44] on icon "button" at bounding box center [49, 44] width 5 height 5
click at [67, 78] on p "Delete Section" at bounding box center [68, 80] width 34 height 6
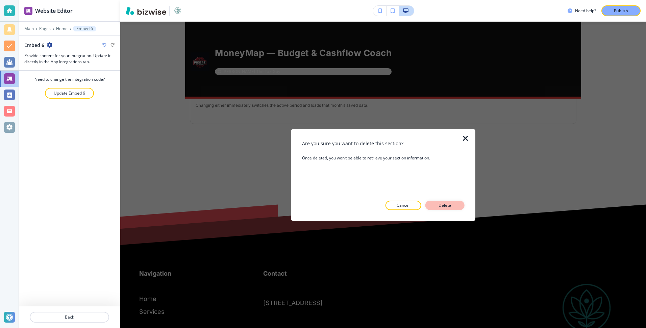
click at [449, 205] on p "Delete" at bounding box center [445, 205] width 16 height 6
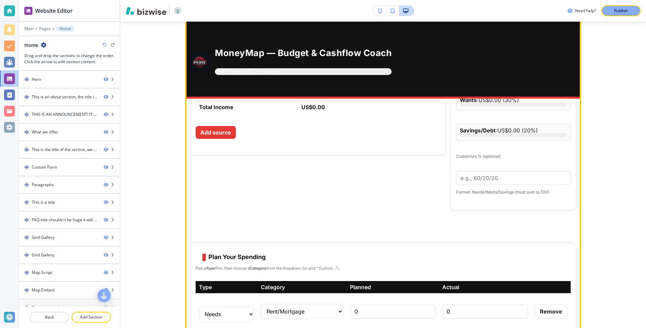
scroll to position [4431, 0]
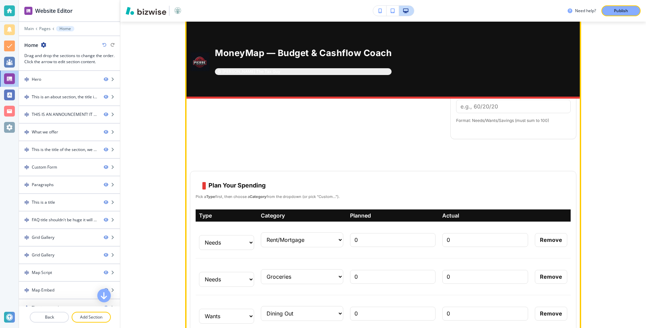
scroll to position [4529, 0]
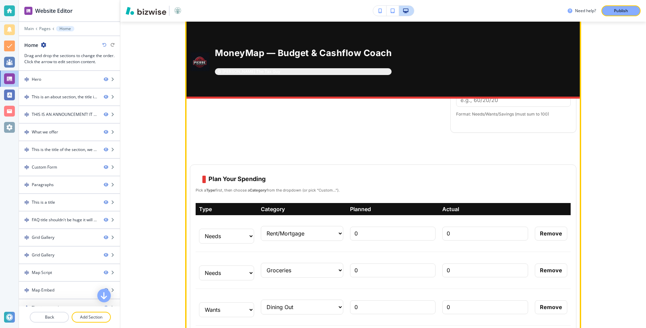
click at [420, 20] on button "Remove" at bounding box center [420, 13] width 32 height 14
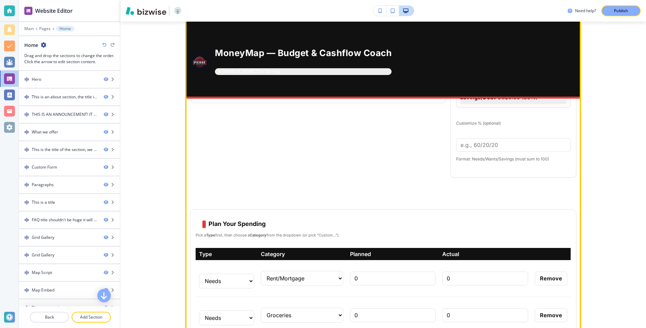
scroll to position [4468, 0]
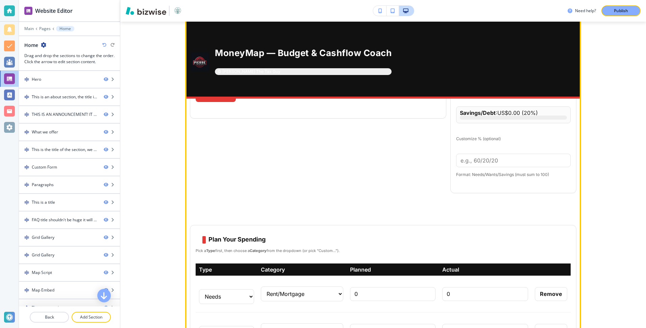
select select "7"
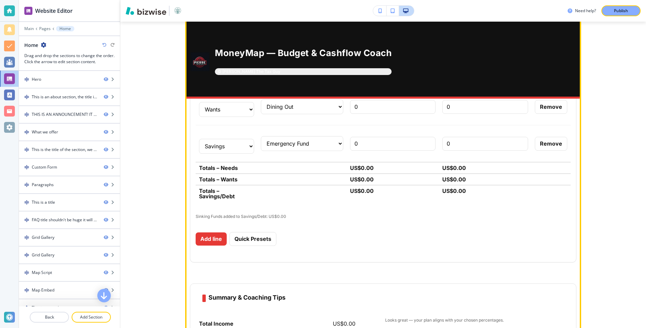
scroll to position [4817, 0]
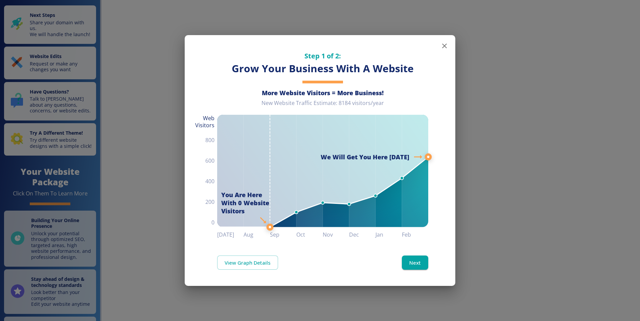
click at [443, 48] on icon "button" at bounding box center [444, 46] width 8 height 8
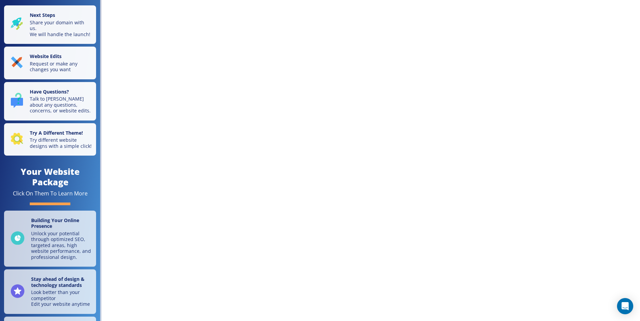
click at [177, 33] on div "Next Steps Share your domain with us. We will handle the launch! Website Edits …" at bounding box center [320, 160] width 640 height 321
click at [144, 31] on div "Next Steps Share your domain with us. We will handle the launch! Website Edits …" at bounding box center [320, 160] width 640 height 321
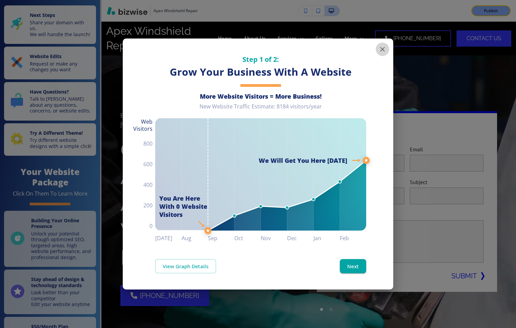
click at [379, 49] on icon "button" at bounding box center [382, 49] width 8 height 8
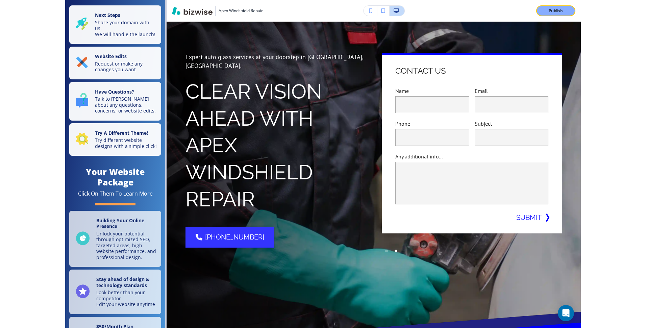
scroll to position [82, 0]
